Goal: Complete application form

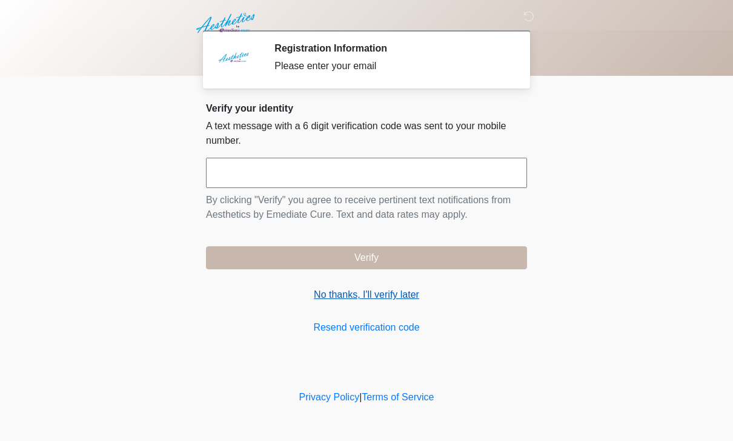
click at [399, 290] on link "No thanks, I'll verify later" at bounding box center [366, 294] width 321 height 15
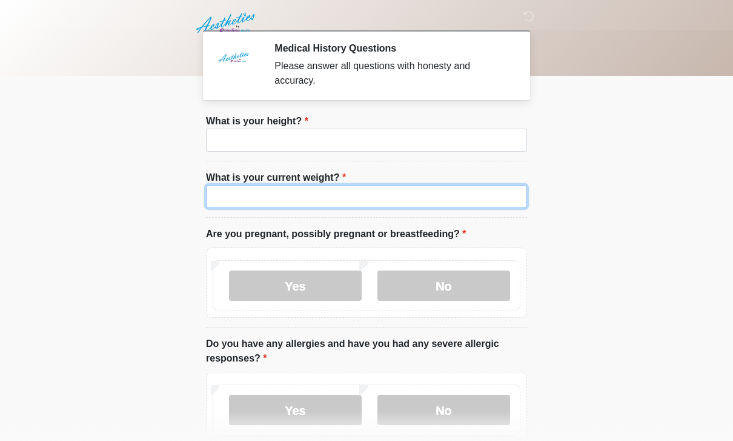
click at [404, 205] on input "What is your current weight?" at bounding box center [366, 196] width 321 height 23
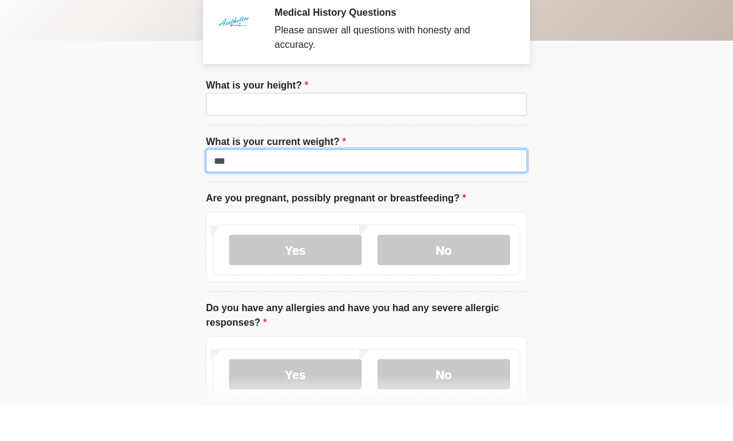
scroll to position [24, 0]
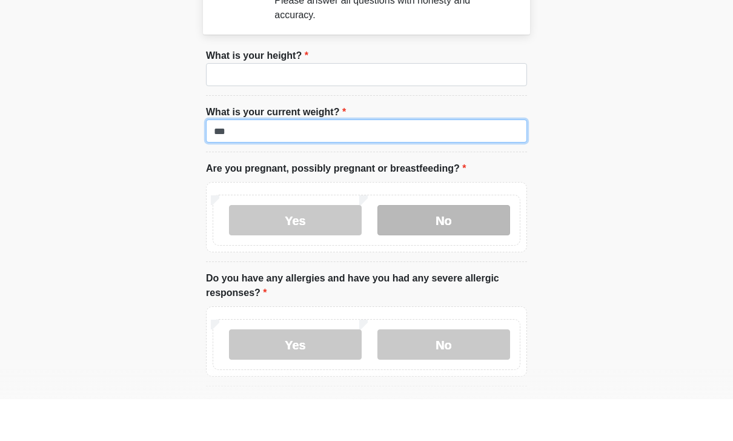
type input "***"
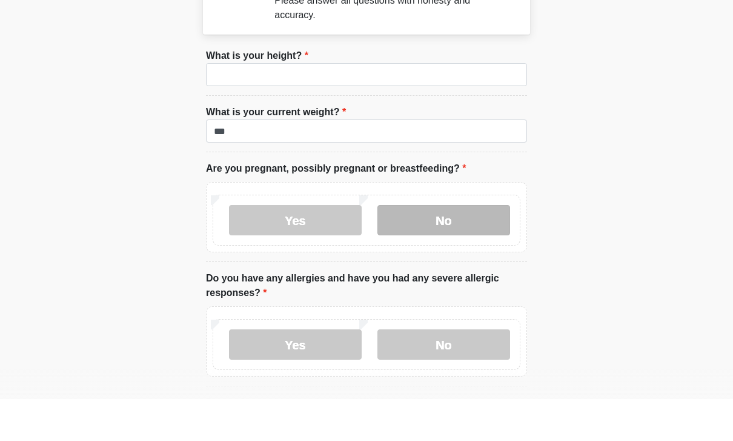
click at [470, 247] on label "No" at bounding box center [444, 262] width 133 height 30
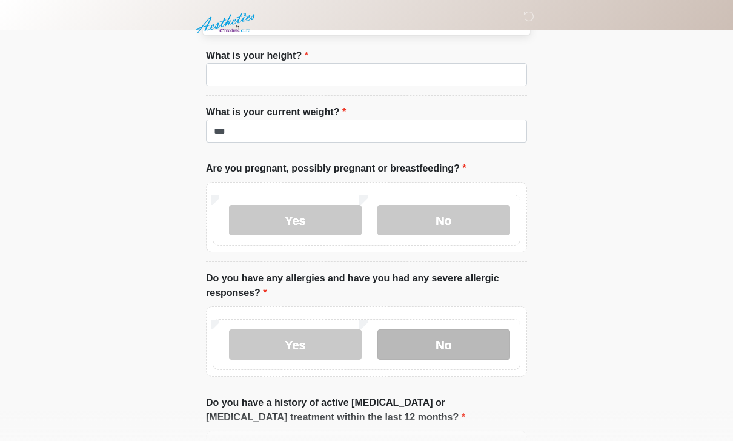
click at [479, 339] on label "No" at bounding box center [444, 344] width 133 height 30
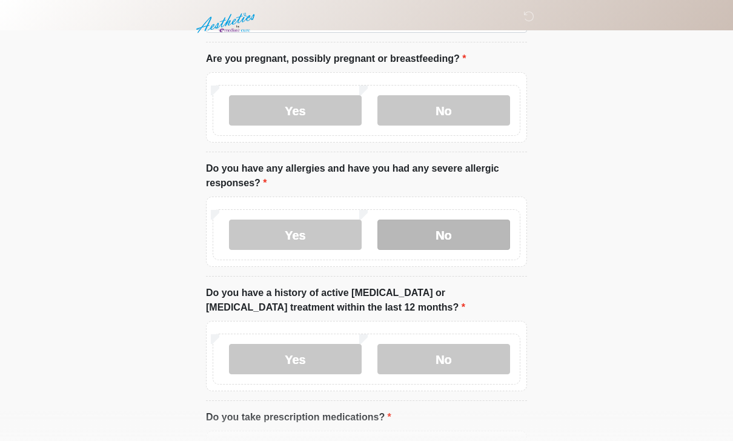
scroll to position [192, 0]
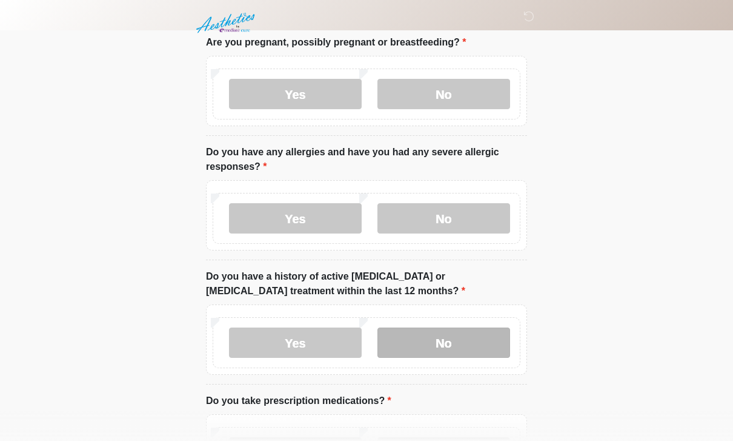
click at [473, 338] on label "No" at bounding box center [444, 342] width 133 height 30
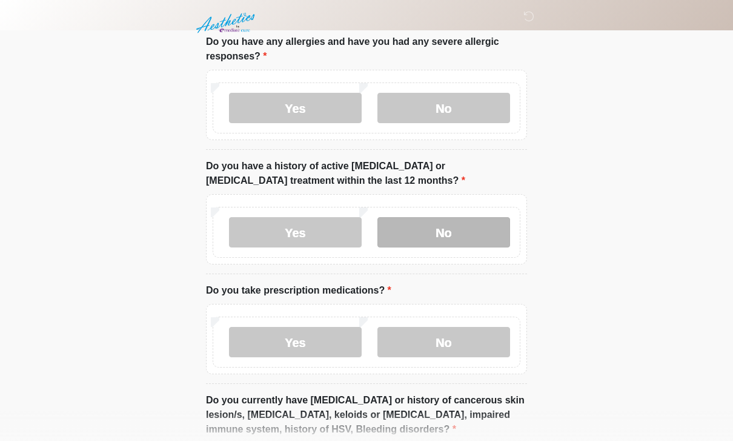
scroll to position [313, 0]
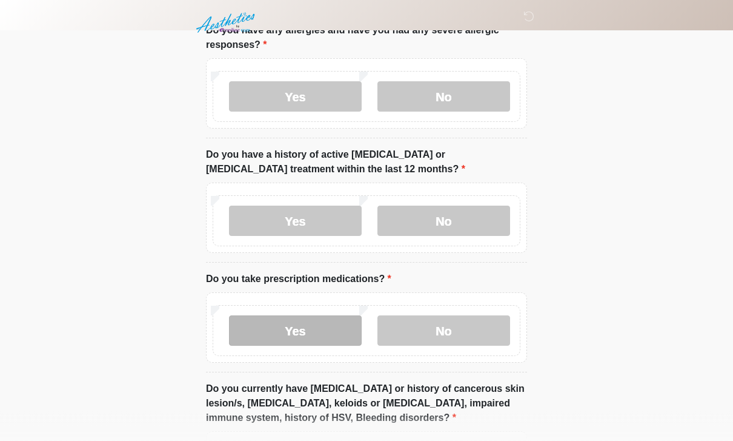
click at [327, 322] on label "Yes" at bounding box center [295, 331] width 133 height 30
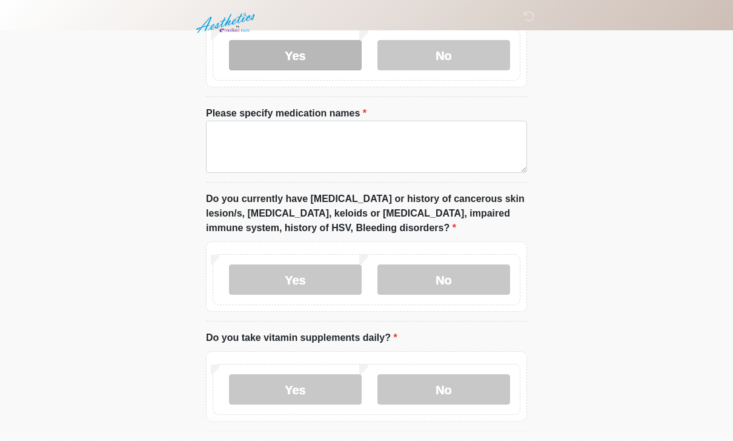
scroll to position [590, 0]
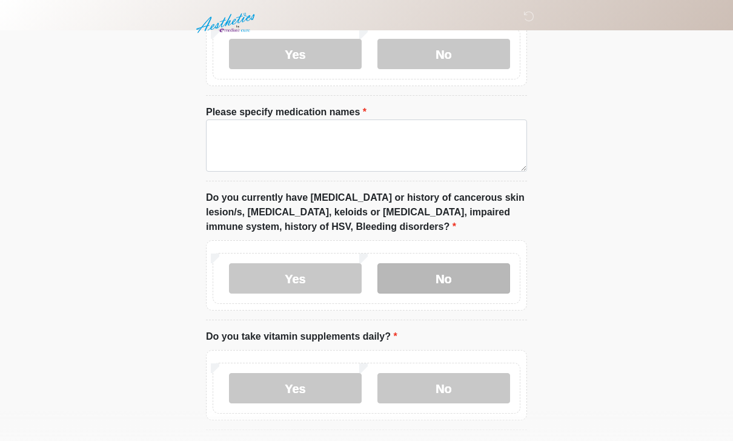
click at [478, 273] on label "No" at bounding box center [444, 278] width 133 height 30
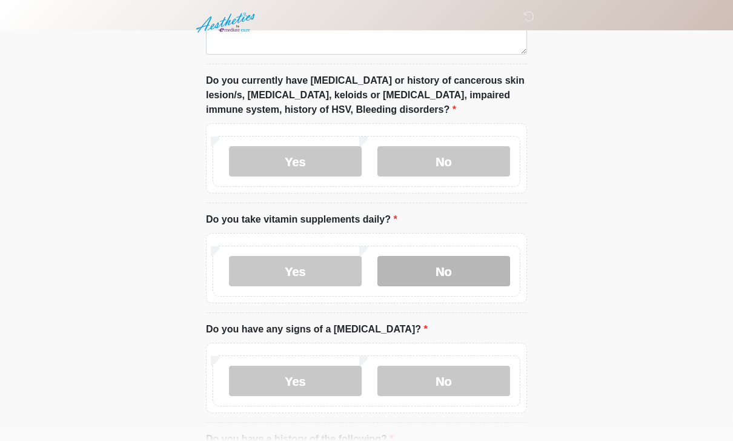
click at [481, 270] on label "No" at bounding box center [444, 271] width 133 height 30
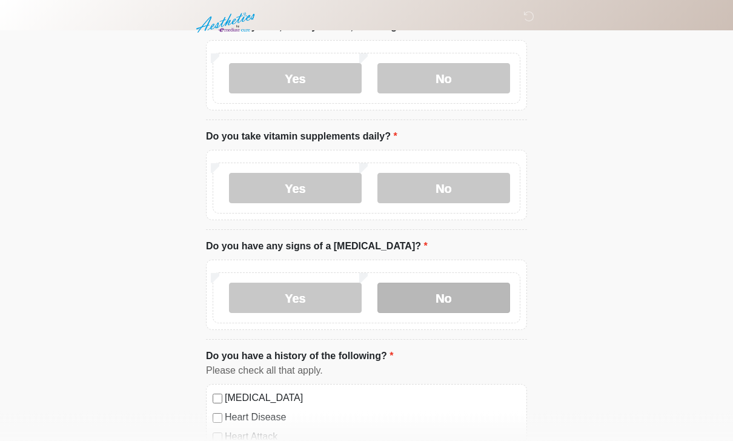
click at [482, 296] on label "No" at bounding box center [444, 298] width 133 height 30
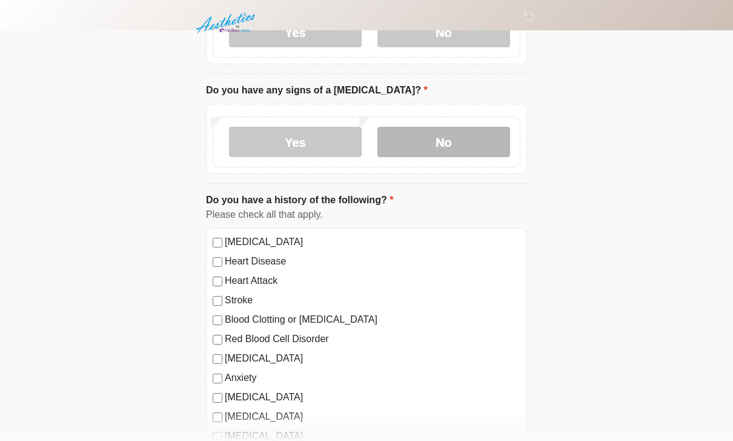
scroll to position [947, 0]
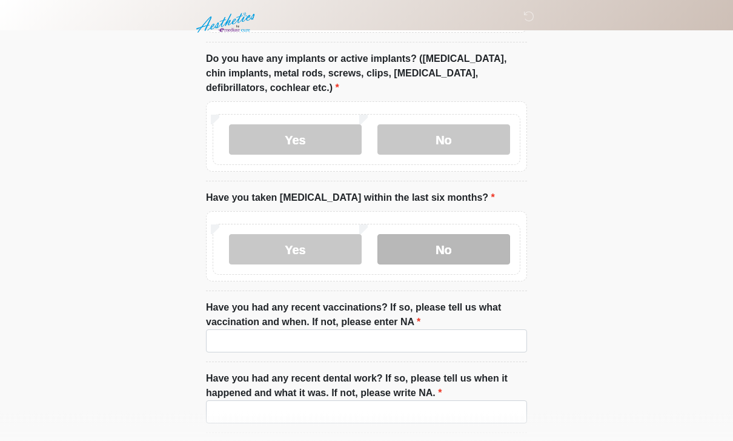
click at [481, 246] on label "No" at bounding box center [444, 250] width 133 height 30
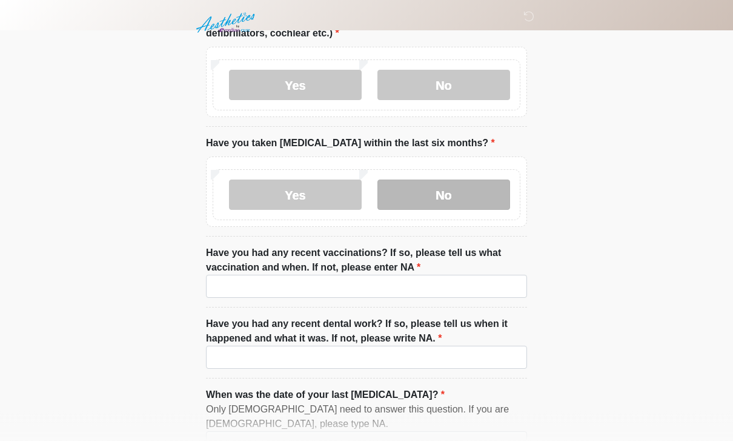
scroll to position [1538, 0]
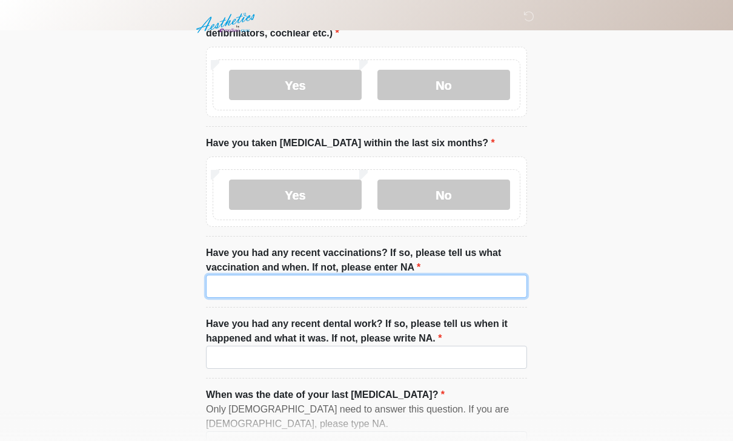
click at [468, 278] on input "Have you had any recent vaccinations? If so, please tell us what vaccination an…" at bounding box center [366, 286] width 321 height 23
type input "***"
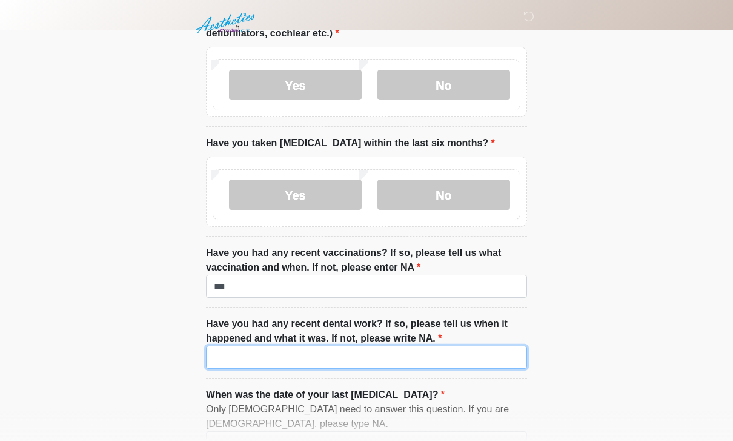
click at [373, 355] on input "Have you had any recent dental work? If so, please tell us when it happened and…" at bounding box center [366, 356] width 321 height 23
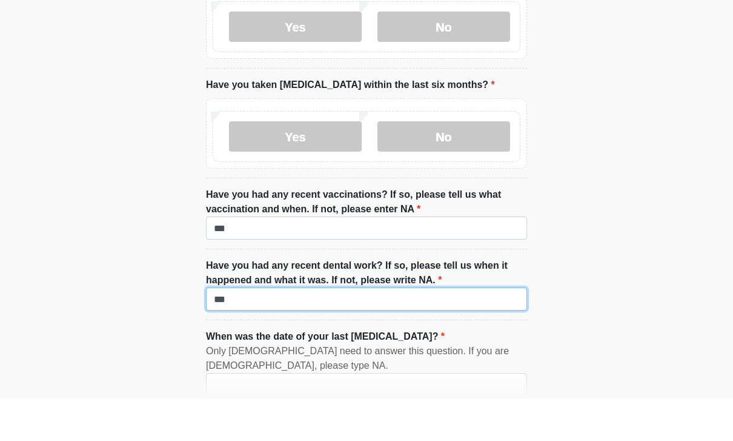
scroll to position [1610, 0]
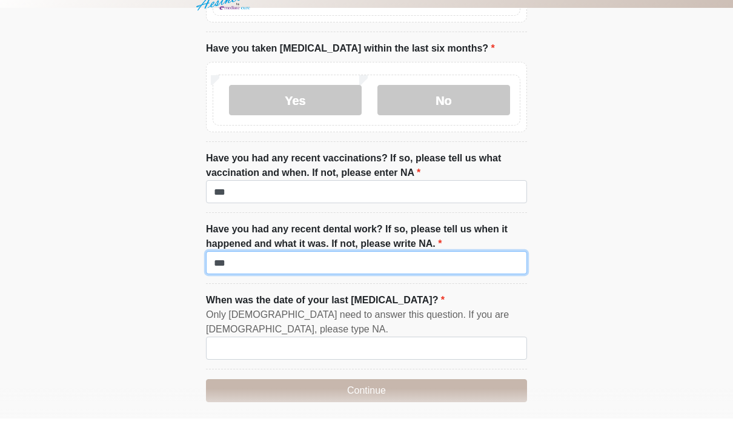
type input "***"
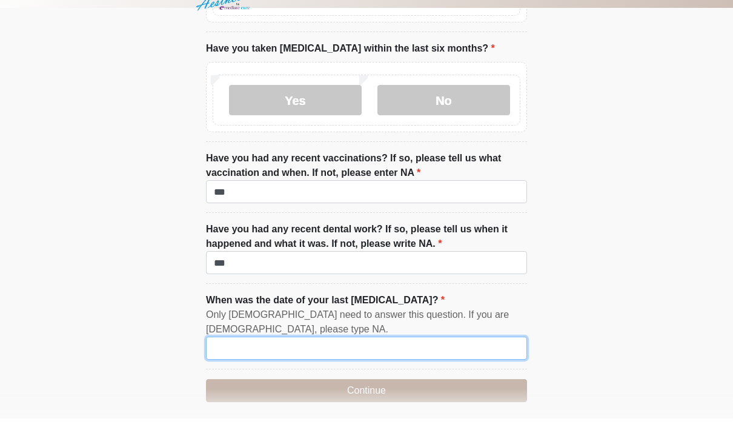
click at [423, 359] on input "When was the date of your last [MEDICAL_DATA]?" at bounding box center [366, 370] width 321 height 23
type input "***"
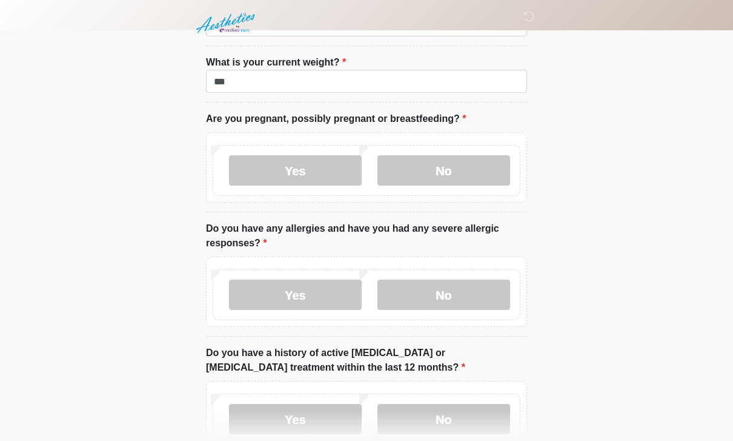
scroll to position [1655, 0]
